Goal: Task Accomplishment & Management: Use online tool/utility

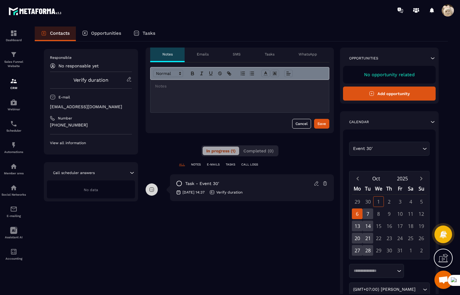
scroll to position [102, 0]
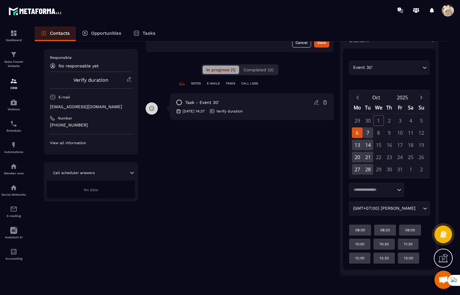
click at [362, 192] on input "Search for option" at bounding box center [374, 190] width 44 height 6
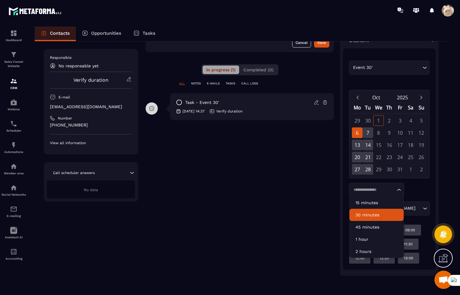
click at [320, 216] on div "**********" at bounding box center [240, 121] width 188 height 310
click at [371, 192] on input "Search for option" at bounding box center [374, 190] width 44 height 6
click at [366, 203] on p "15 minutes" at bounding box center [377, 203] width 42 height 6
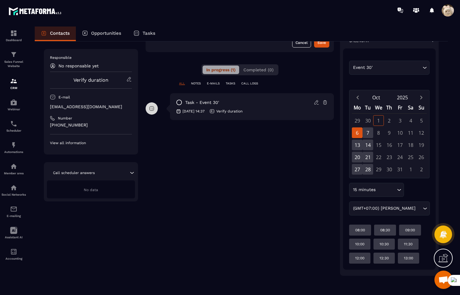
click at [364, 188] on div "15 minutes" at bounding box center [373, 190] width 45 height 7
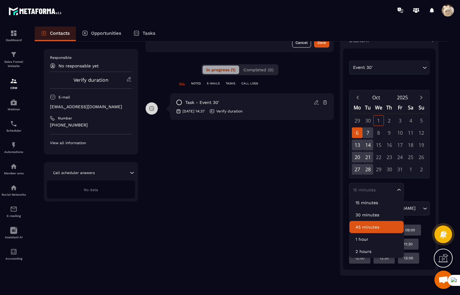
click at [364, 229] on p "45 minutes" at bounding box center [377, 227] width 42 height 6
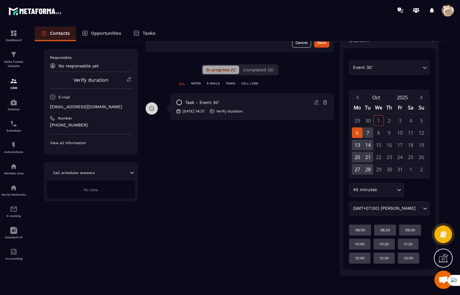
drag, startPoint x: 367, startPoint y: 191, endPoint x: 369, endPoint y: 200, distance: 9.0
click at [367, 191] on div "45 minutes" at bounding box center [373, 190] width 45 height 7
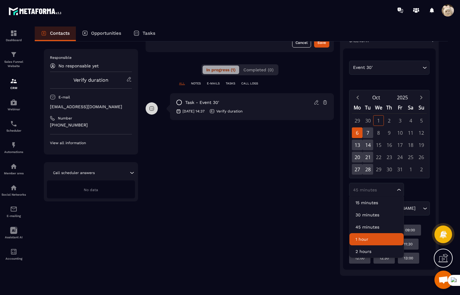
click at [366, 238] on p "1 hour" at bounding box center [377, 239] width 42 height 6
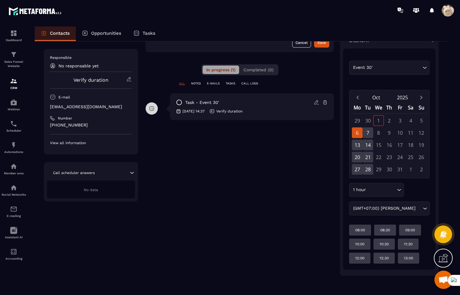
click at [141, 33] on div "Tasks" at bounding box center [144, 34] width 34 height 15
